Goal: Information Seeking & Learning: Find specific fact

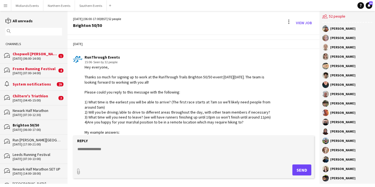
scroll to position [607, 0]
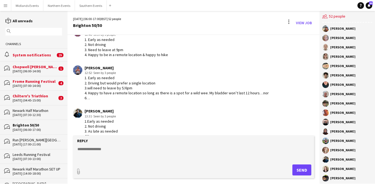
click at [4, 6] on app-icon "Menu" at bounding box center [5, 5] width 4 height 4
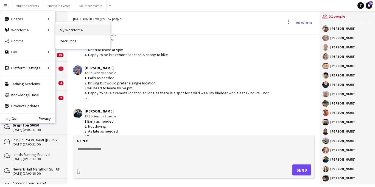
click at [71, 33] on link "My Workforce" at bounding box center [82, 29] width 55 height 11
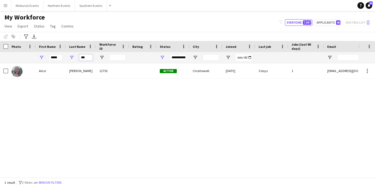
drag, startPoint x: 88, startPoint y: 58, endPoint x: 76, endPoint y: 58, distance: 11.8
click at [76, 58] on div "***" at bounding box center [81, 57] width 30 height 11
click at [62, 56] on div "*****" at bounding box center [51, 57] width 30 height 11
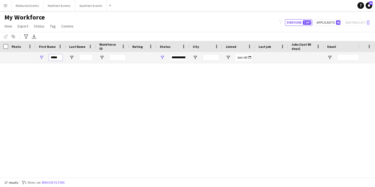
click at [55, 56] on input "*****" at bounding box center [56, 57] width 14 height 7
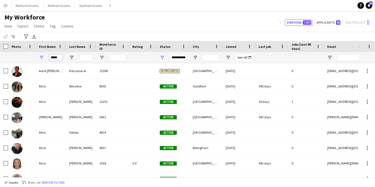
click at [59, 57] on input "*****" at bounding box center [56, 57] width 14 height 7
drag, startPoint x: 60, startPoint y: 57, endPoint x: 47, endPoint y: 57, distance: 13.2
click at [47, 57] on div "*****" at bounding box center [51, 57] width 30 height 11
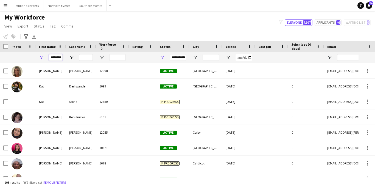
scroll to position [0, 1]
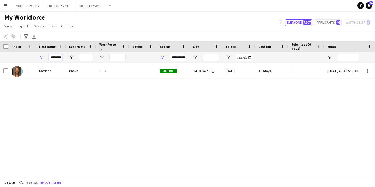
type input "********"
click at [87, 59] on input "Last Name Filter Input" at bounding box center [86, 57] width 14 height 7
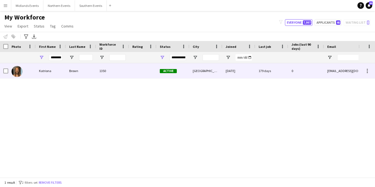
click at [82, 68] on div "Brown" at bounding box center [81, 70] width 30 height 15
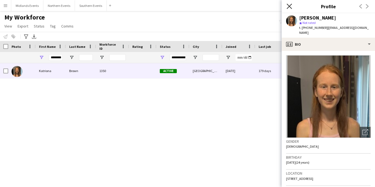
click at [289, 7] on icon at bounding box center [289, 6] width 5 height 5
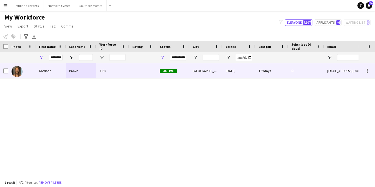
click at [73, 71] on div "Brown" at bounding box center [81, 70] width 30 height 15
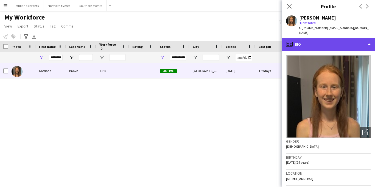
click at [320, 39] on div "profile Bio" at bounding box center [328, 44] width 93 height 13
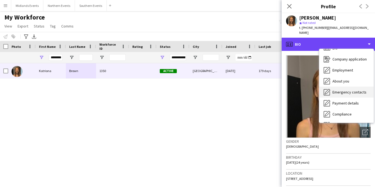
scroll to position [9, 0]
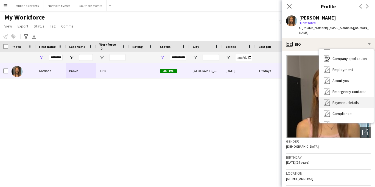
click at [335, 100] on span "Payment details" at bounding box center [346, 102] width 26 height 5
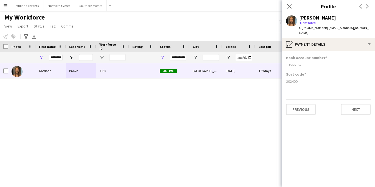
drag, startPoint x: 306, startPoint y: 59, endPoint x: 285, endPoint y: 59, distance: 21.7
click at [285, 59] on app-section-data-types "Bank account number [FINANCIAL_ID] Sort code [FINANCIAL_ID] Previous Next" at bounding box center [328, 119] width 93 height 136
copy div "13566862"
drag, startPoint x: 290, startPoint y: 77, endPoint x: 285, endPoint y: 77, distance: 5.2
click at [285, 77] on app-section-data-types "Bank account number [FINANCIAL_ID] Sort code [FINANCIAL_ID] Previous Next" at bounding box center [328, 119] width 93 height 136
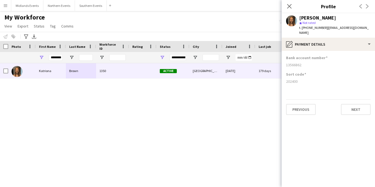
copy div "202400"
click at [287, 7] on icon "Close pop-in" at bounding box center [289, 6] width 5 height 5
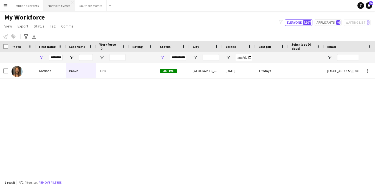
click at [60, 7] on button "Northern Events Close" at bounding box center [59, 5] width 32 height 11
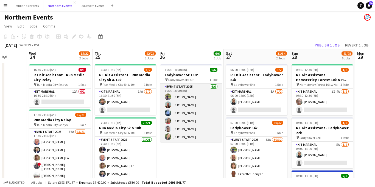
scroll to position [3, 0]
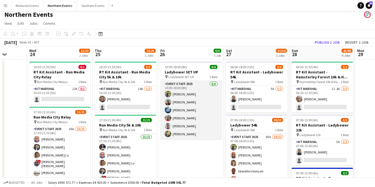
click at [180, 135] on app-card-role "Event Staff 2025 [DATE] 10:00-18:00 (8h) [PERSON_NAME] [PERSON_NAME] [PERSON_NA…" at bounding box center [191, 110] width 62 height 59
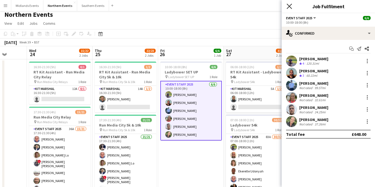
click at [288, 7] on icon at bounding box center [289, 6] width 5 height 5
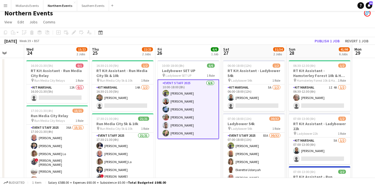
scroll to position [1, 0]
